Goal: Task Accomplishment & Management: Use online tool/utility

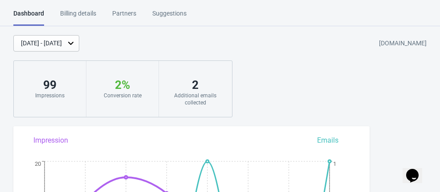
click at [73, 44] on icon at bounding box center [70, 43] width 5 height 3
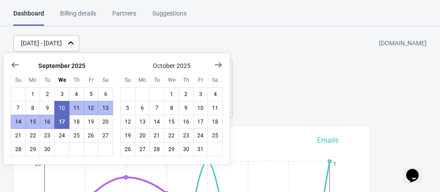
click at [75, 45] on icon at bounding box center [70, 43] width 9 height 9
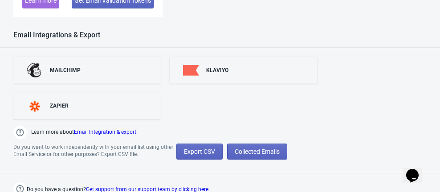
scroll to position [787, 0]
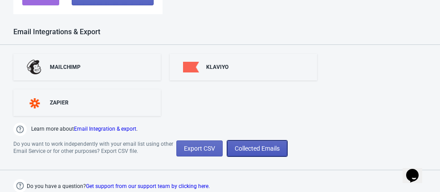
click at [259, 151] on span "Collected Emails" at bounding box center [257, 148] width 45 height 7
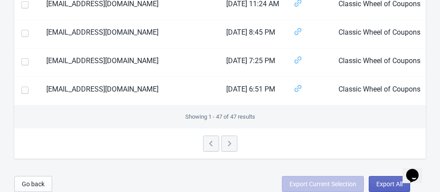
scroll to position [1376, 0]
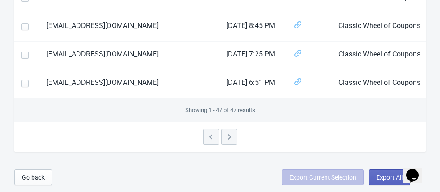
click at [231, 136] on div at bounding box center [219, 137] width 411 height 30
click at [230, 138] on div at bounding box center [219, 137] width 411 height 30
click at [230, 140] on div at bounding box center [219, 137] width 411 height 30
click at [226, 89] on td "[DATE] 6:51 PM" at bounding box center [252, 84] width 67 height 28
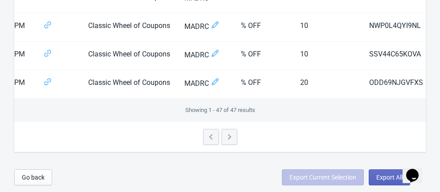
scroll to position [0, 301]
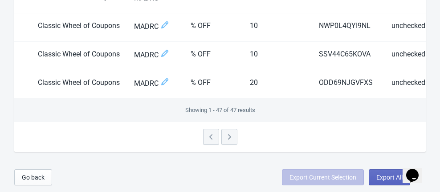
drag, startPoint x: 424, startPoint y: 101, endPoint x: 370, endPoint y: 102, distance: 53.9
click at [370, 102] on div "Showing 1 - 47 of 47 results" at bounding box center [219, 110] width 411 height 23
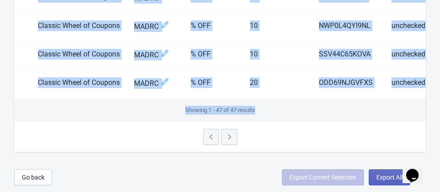
drag, startPoint x: 359, startPoint y: 100, endPoint x: 331, endPoint y: 98, distance: 28.1
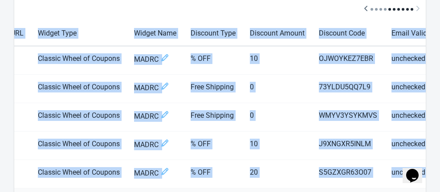
scroll to position [86, 0]
